Goal: Download file/media

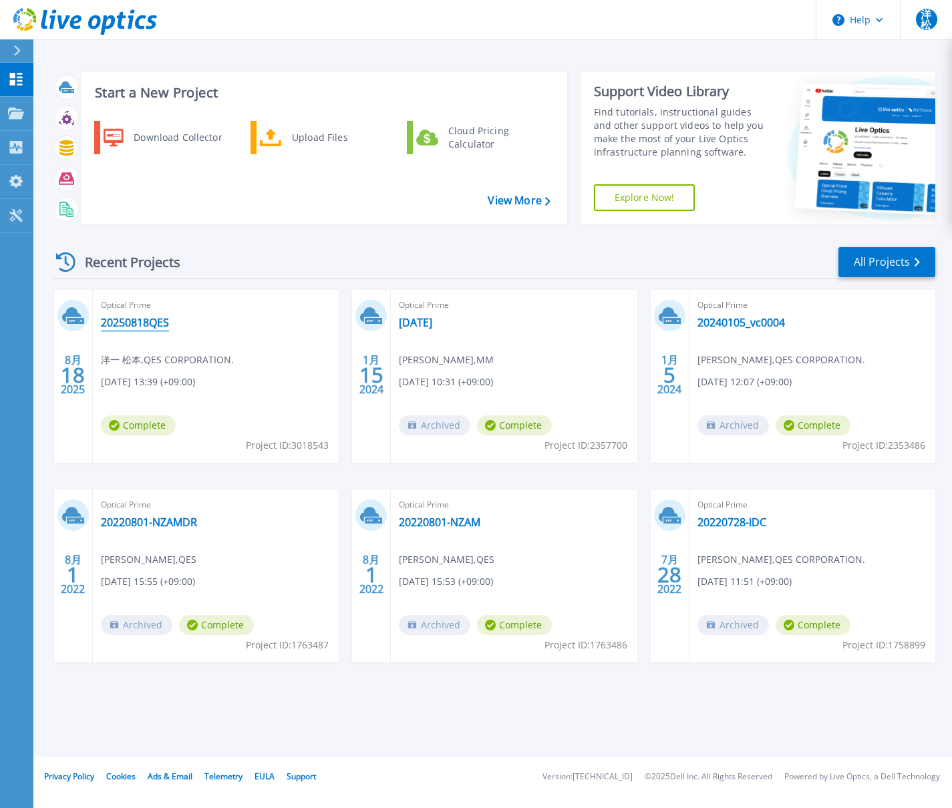
click at [154, 324] on link "20250818QES" at bounding box center [135, 322] width 68 height 13
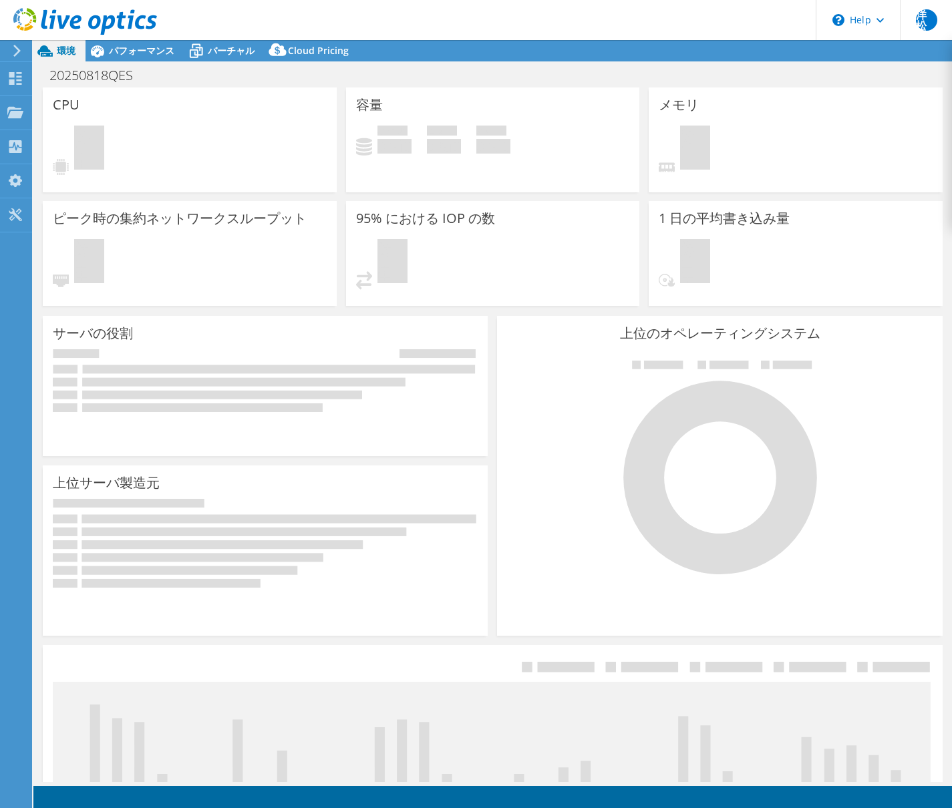
select select "USD"
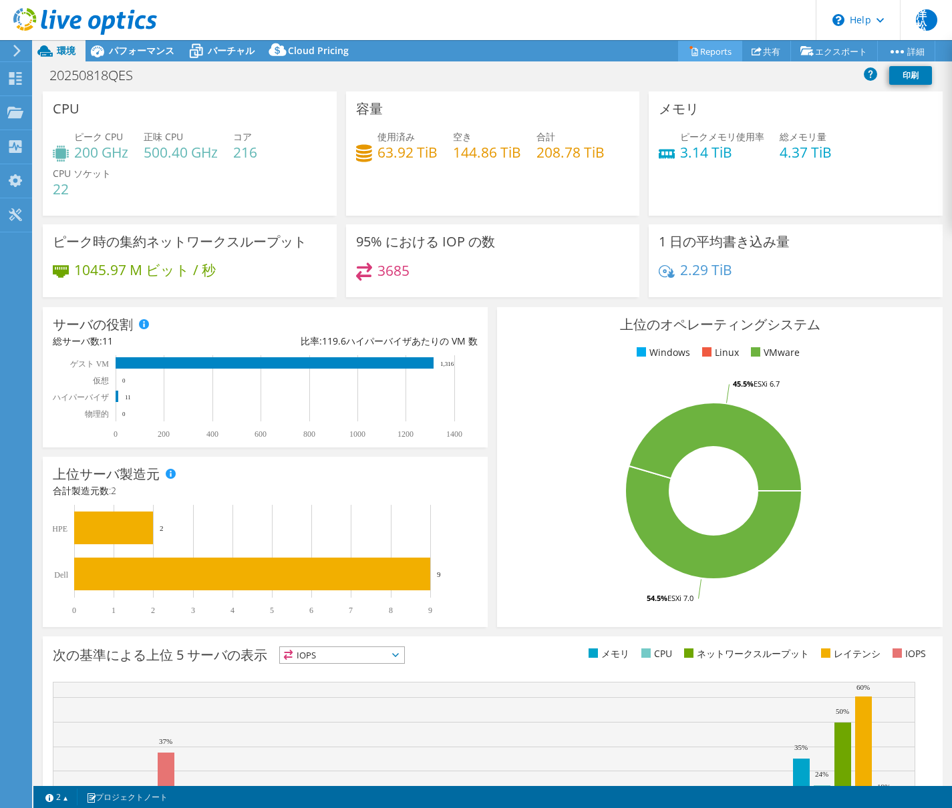
click at [712, 55] on link "Reports" at bounding box center [710, 51] width 64 height 21
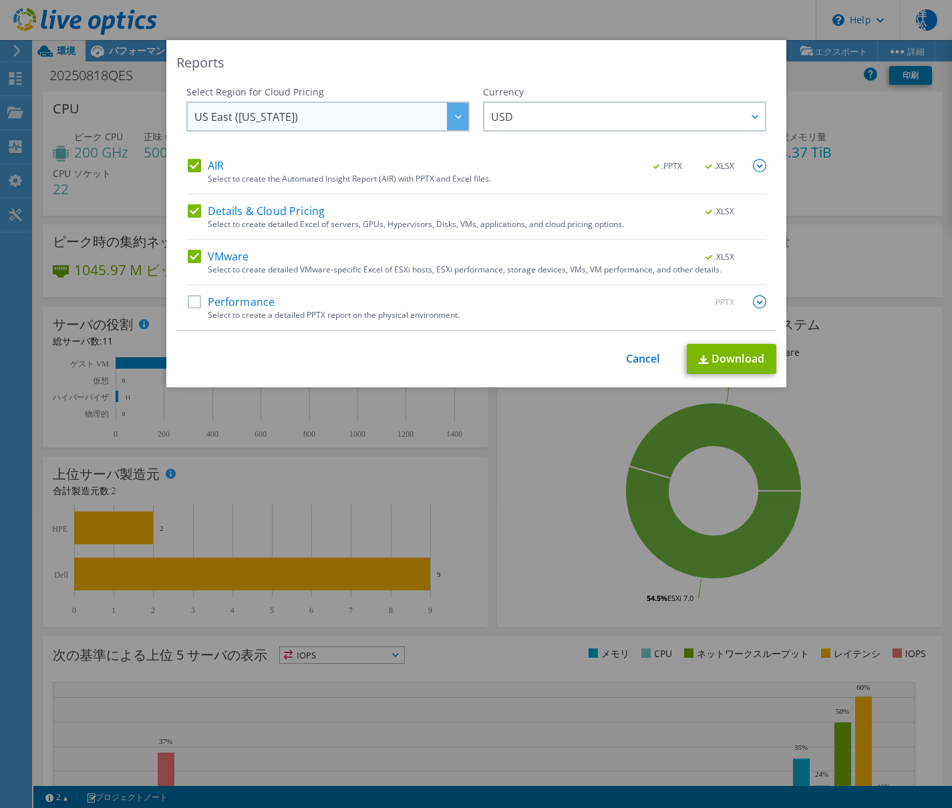
click at [362, 123] on span "US East ([US_STATE])" at bounding box center [331, 116] width 274 height 27
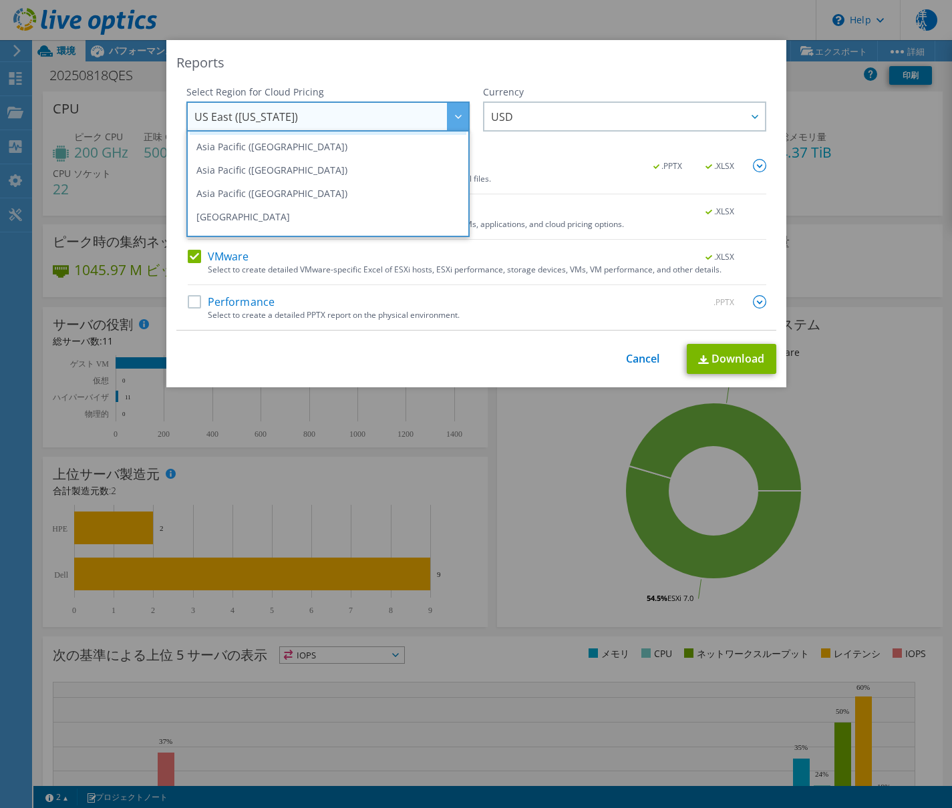
scroll to position [67, 0]
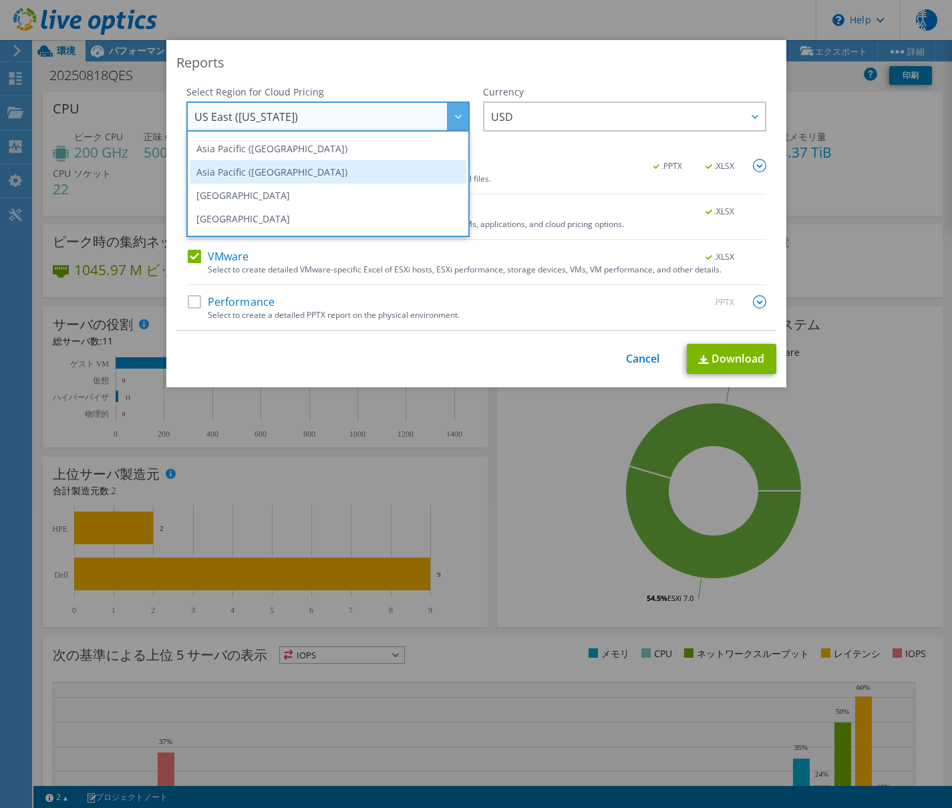
click at [329, 170] on li "Asia Pacific ([GEOGRAPHIC_DATA])" at bounding box center [328, 171] width 277 height 23
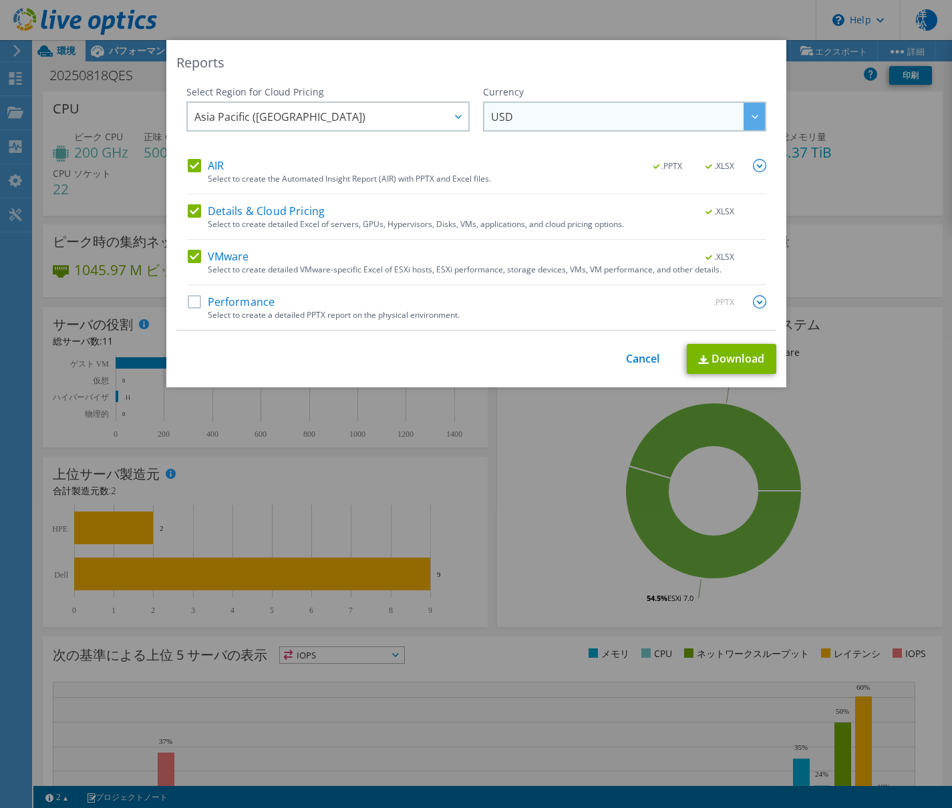
click at [508, 126] on span "USD" at bounding box center [628, 116] width 274 height 27
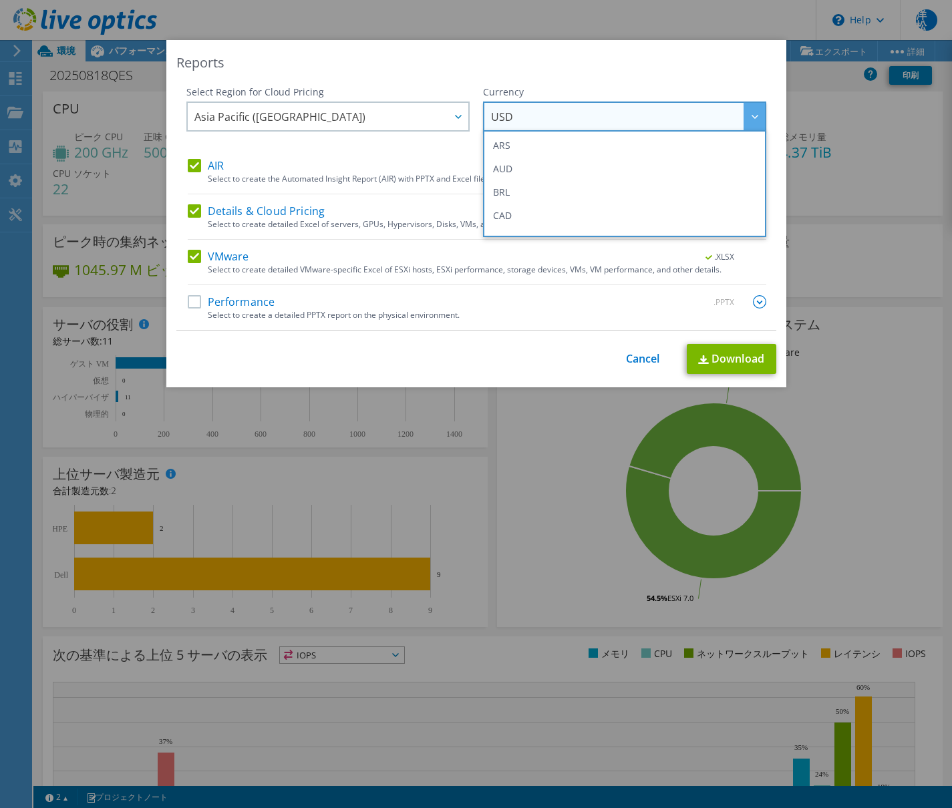
click at [526, 115] on span "USD" at bounding box center [628, 116] width 274 height 27
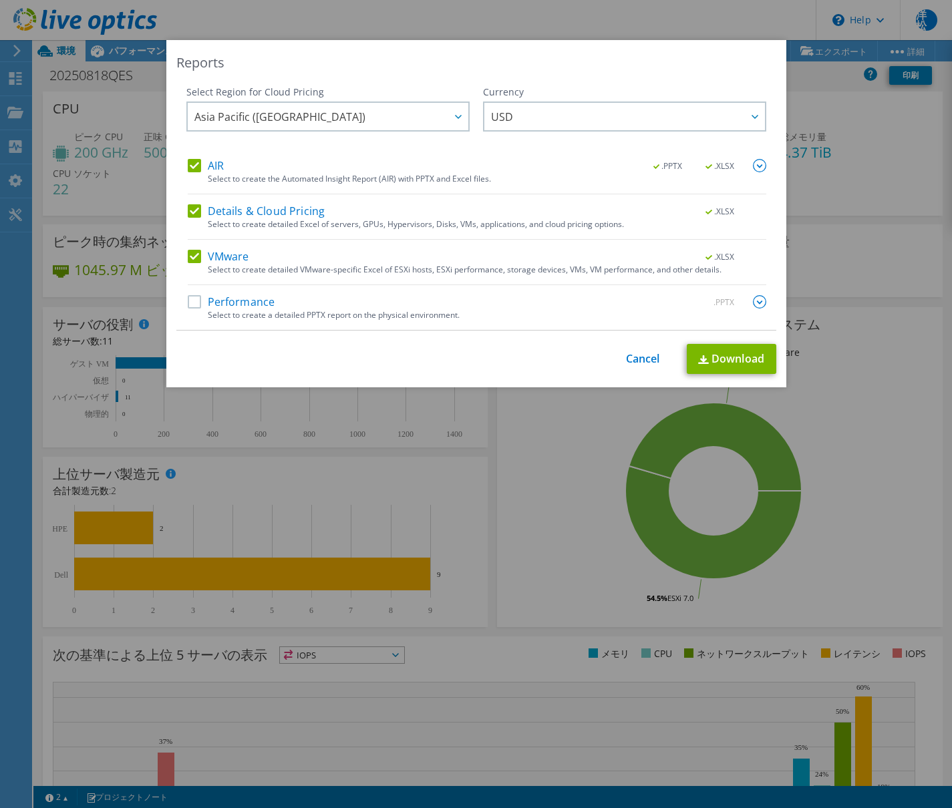
click at [195, 163] on label "AIR" at bounding box center [206, 165] width 36 height 13
click at [0, 0] on input "AIR" at bounding box center [0, 0] width 0 height 0
click at [190, 205] on label "Details & Cloud Pricing" at bounding box center [257, 210] width 138 height 13
click at [0, 0] on input "Details & Cloud Pricing" at bounding box center [0, 0] width 0 height 0
click at [746, 364] on link "Download" at bounding box center [732, 359] width 90 height 30
